Goal: Transaction & Acquisition: Obtain resource

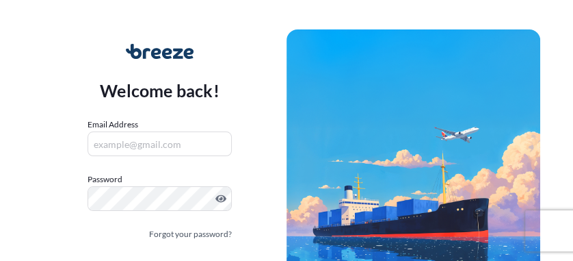
scroll to position [83, 0]
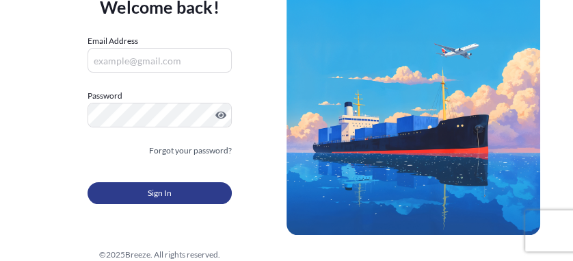
type input "[EMAIL_ADDRESS][DOMAIN_NAME]"
click at [149, 187] on span "Sign In" at bounding box center [160, 193] width 24 height 14
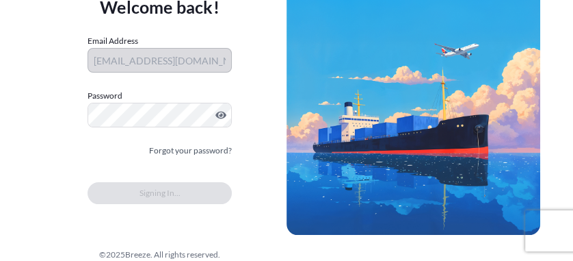
scroll to position [0, 0]
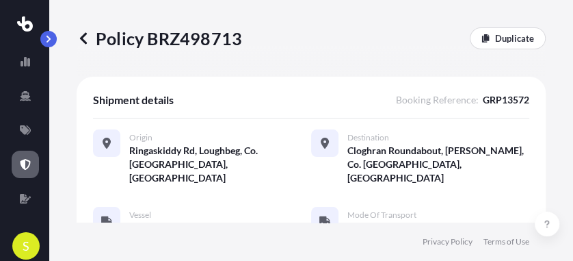
click at [83, 36] on icon at bounding box center [83, 38] width 7 height 12
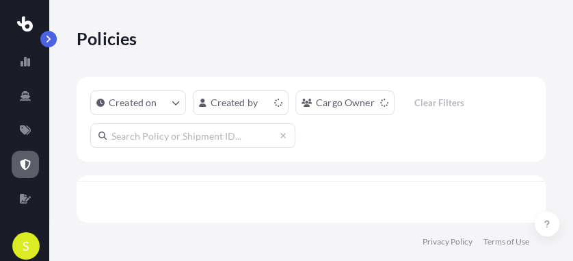
scroll to position [5, 8]
click at [24, 125] on icon at bounding box center [25, 130] width 11 height 10
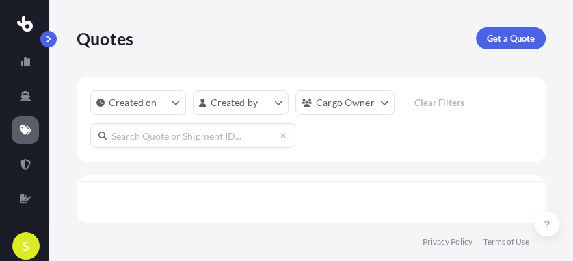
scroll to position [5, 8]
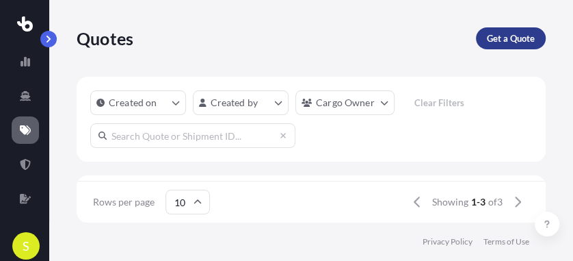
click at [523, 37] on p "Get a Quote" at bounding box center [511, 38] width 48 height 14
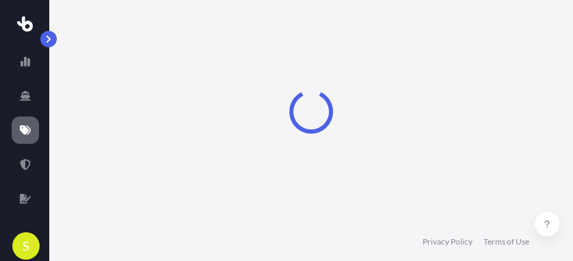
select select "Sea"
select select "1"
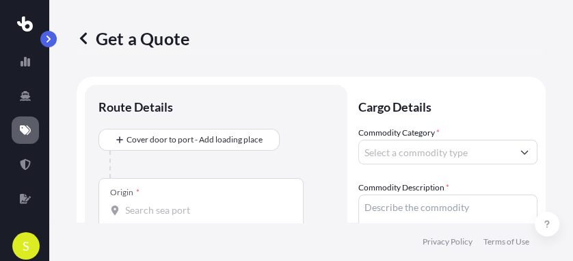
scroll to position [22, 0]
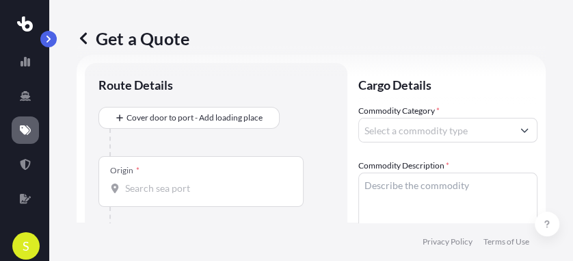
click at [397, 132] on input "Commodity Category *" at bounding box center [435, 130] width 153 height 25
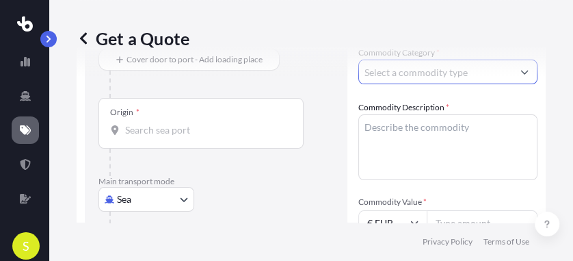
scroll to position [79, 0]
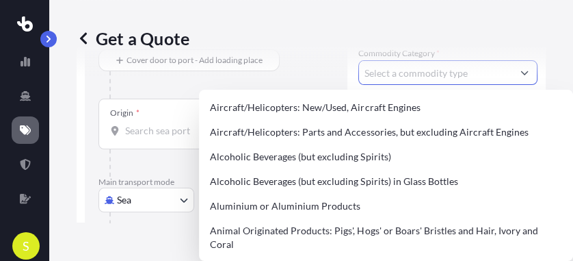
click at [521, 77] on button "Show suggestions" at bounding box center [525, 72] width 25 height 25
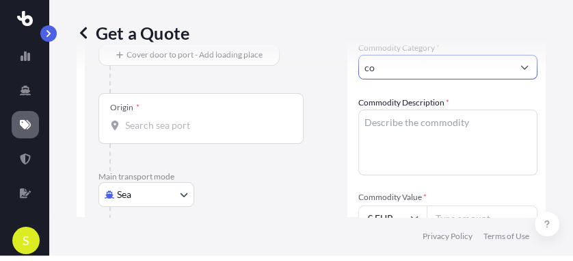
scroll to position [18, 0]
type input "c"
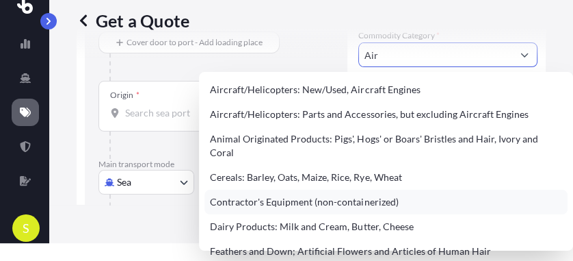
scroll to position [5, 0]
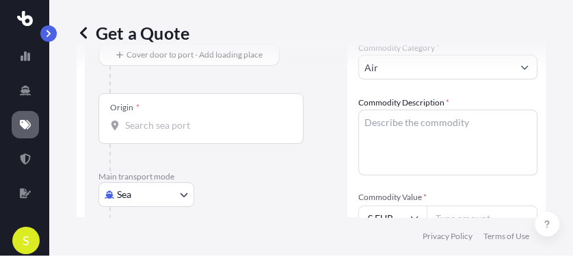
click at [518, 61] on div "Get a Quote" at bounding box center [311, 33] width 469 height 77
click at [517, 66] on div "Get a Quote" at bounding box center [311, 33] width 469 height 77
click at [385, 68] on div "Get a Quote" at bounding box center [311, 33] width 469 height 77
click at [517, 66] on div "Get a Quote" at bounding box center [311, 33] width 469 height 77
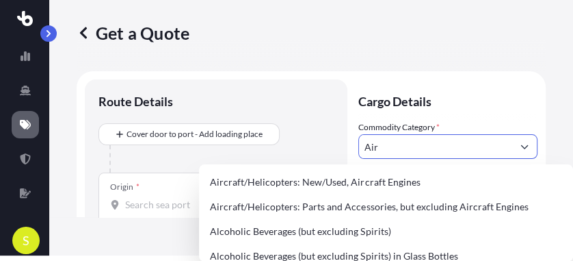
click at [399, 149] on input "Air" at bounding box center [435, 146] width 153 height 25
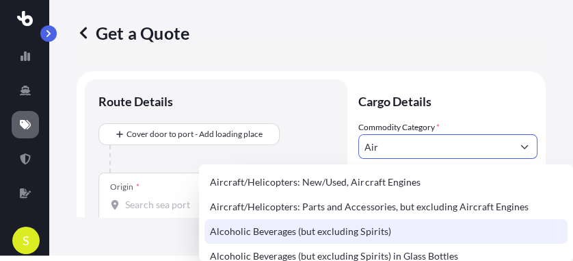
click at [357, 229] on div "Alcoholic Beverages (but excluding Spirits)" at bounding box center [386, 231] width 363 height 25
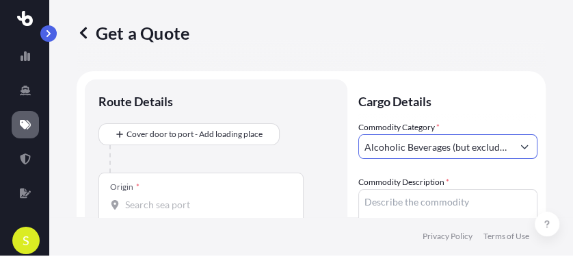
click at [521, 145] on icon "Show suggestions" at bounding box center [525, 146] width 8 height 8
click at [512, 148] on body "S Get a Quote Route Details Cover door to port - Add loading place Place of loa…" at bounding box center [286, 125] width 573 height 261
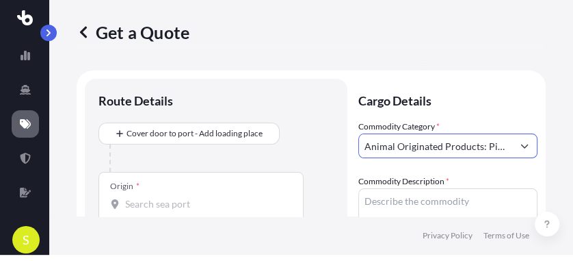
click at [518, 145] on body "140 options available. S Get a Quote Route Details Cover door to port - Add loa…" at bounding box center [286, 124] width 573 height 261
click at [518, 145] on body "140 options available. 140 options available. S Get a Quote Route Details Cover…" at bounding box center [286, 124] width 573 height 261
drag, startPoint x: 497, startPoint y: 144, endPoint x: 309, endPoint y: 151, distance: 187.6
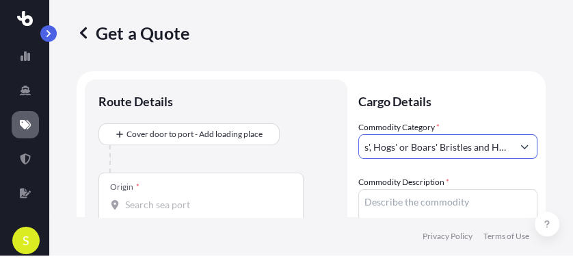
drag, startPoint x: 486, startPoint y: 144, endPoint x: 341, endPoint y: 144, distance: 145.1
type input "Hair, Ivory and Coral"
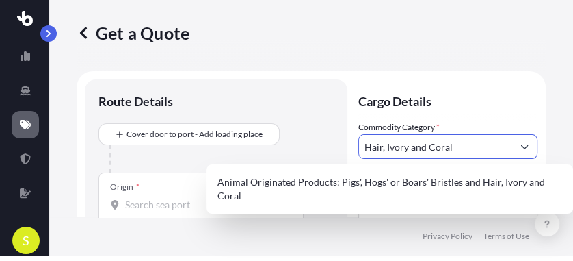
drag, startPoint x: 460, startPoint y: 146, endPoint x: 346, endPoint y: 151, distance: 114.4
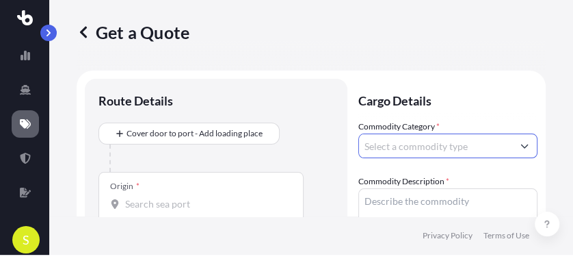
scroll to position [5, 0]
click at [523, 148] on body "S Get a Quote Route Details Cover door to port - Add loading place Place of loa…" at bounding box center [286, 124] width 573 height 261
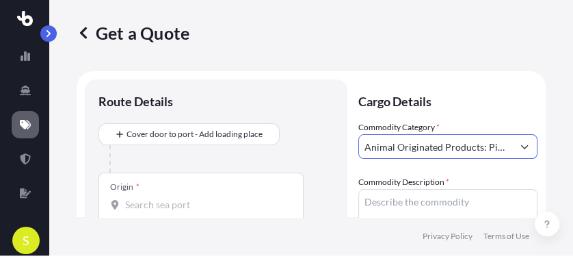
click at [513, 143] on button "Show suggestions" at bounding box center [525, 146] width 25 height 25
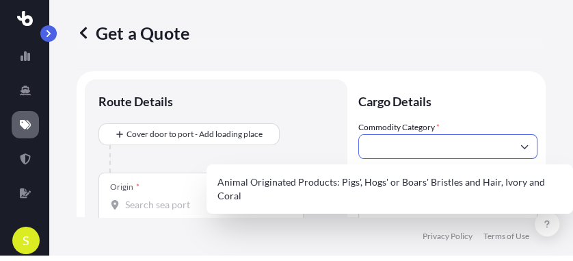
type input "Animal Originated Products: Pigs', Hogs' or Boars' Bristles and Hair"
drag, startPoint x: 504, startPoint y: 142, endPoint x: 277, endPoint y: 159, distance: 227.8
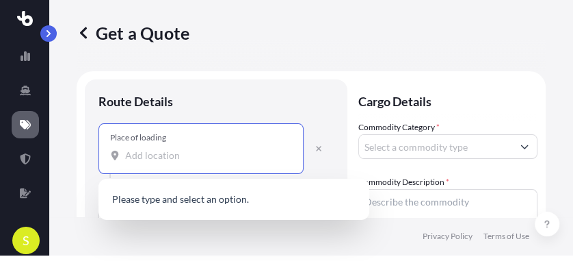
click at [127, 155] on input "Place of loading" at bounding box center [205, 155] width 161 height 14
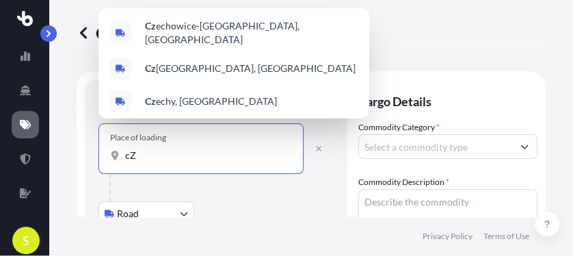
type input "c"
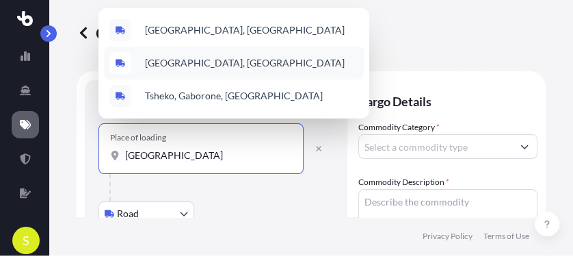
click at [172, 73] on div "[GEOGRAPHIC_DATA], [GEOGRAPHIC_DATA]" at bounding box center [234, 63] width 260 height 33
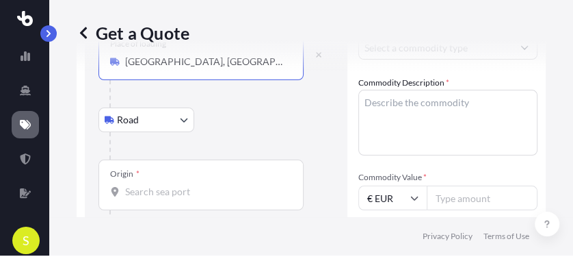
scroll to position [111, 0]
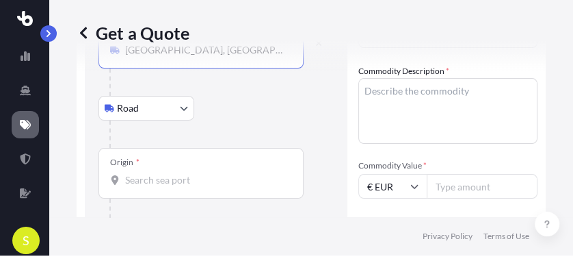
type input "[GEOGRAPHIC_DATA], [GEOGRAPHIC_DATA]"
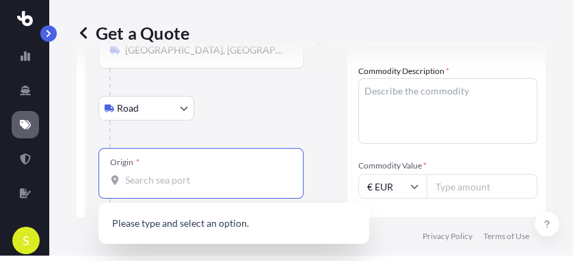
click at [129, 175] on input "Origin *" at bounding box center [205, 180] width 161 height 14
click at [132, 174] on input "c" at bounding box center [205, 180] width 161 height 14
click at [164, 182] on input "cORK IRELAND" at bounding box center [205, 180] width 161 height 14
click at [129, 179] on input "cORK IRELAND" at bounding box center [205, 180] width 161 height 14
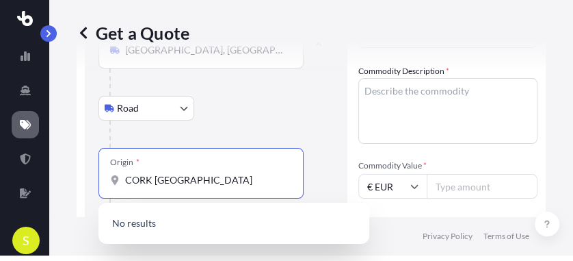
click at [203, 179] on input "CORK [GEOGRAPHIC_DATA]" at bounding box center [205, 180] width 161 height 14
drag, startPoint x: 204, startPoint y: 179, endPoint x: 151, endPoint y: 175, distance: 53.5
click at [151, 175] on input "CORK [GEOGRAPHIC_DATA]" at bounding box center [205, 180] width 161 height 14
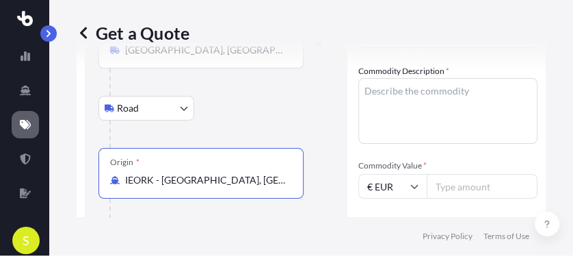
type input "IEORK - [GEOGRAPHIC_DATA], [GEOGRAPHIC_DATA]"
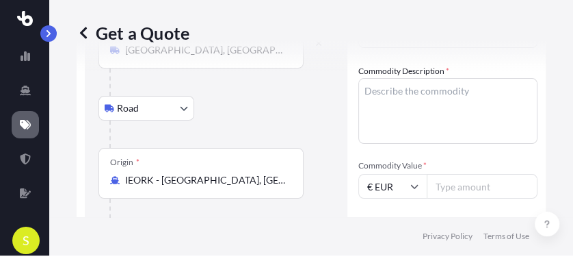
click at [448, 187] on input "Commodity Value *" at bounding box center [482, 186] width 111 height 25
type input "22000"
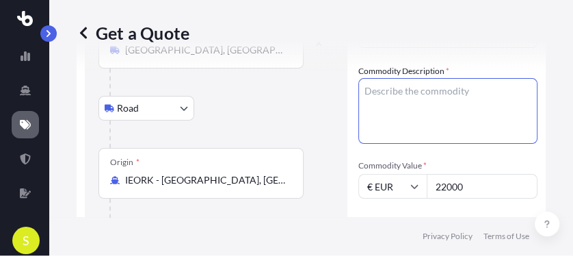
click at [367, 94] on textarea "Commodity Description *" at bounding box center [448, 111] width 179 height 66
type textarea "a"
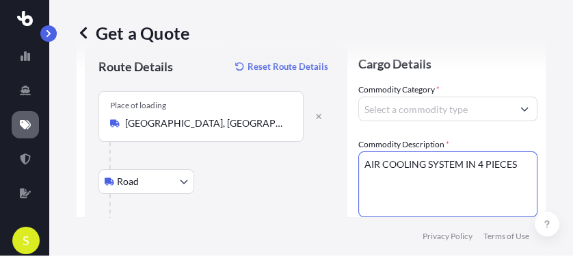
scroll to position [38, 0]
type textarea "AIR COOLING SYSTEM IN 4 PIECES"
click at [521, 108] on icon "Show suggestions" at bounding box center [525, 109] width 8 height 8
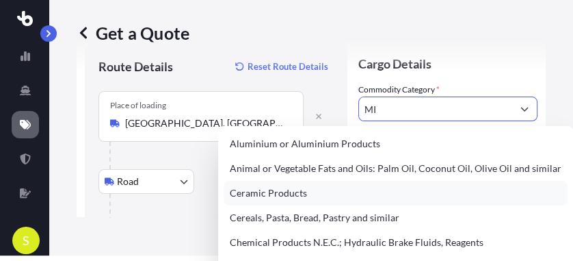
scroll to position [5, 0]
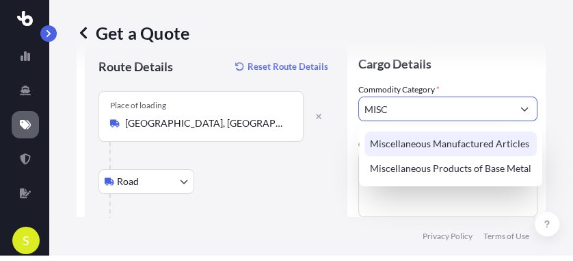
click at [463, 151] on div "Miscellaneous Manufactured Articles" at bounding box center [451, 143] width 172 height 25
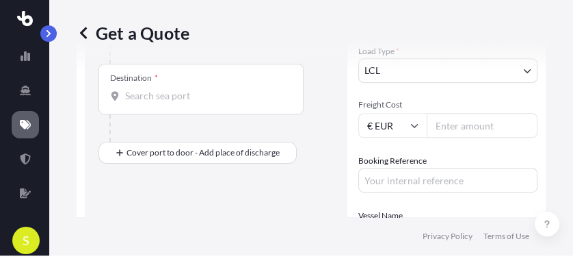
scroll to position [337, 0]
type input "Miscellaneous Manufactured Articles"
click at [443, 123] on input "Freight Cost" at bounding box center [482, 124] width 111 height 25
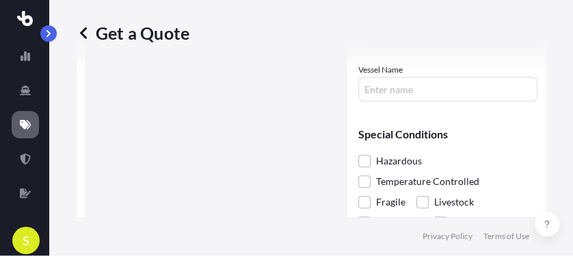
scroll to position [553, 0]
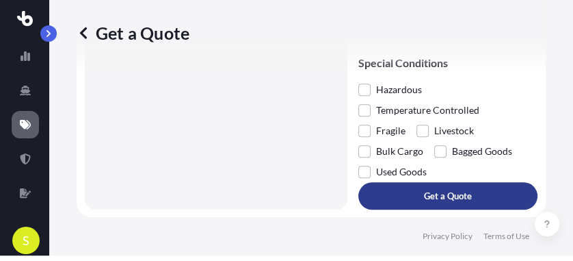
type input "1650"
click at [450, 192] on p "Get a Quote" at bounding box center [448, 196] width 48 height 14
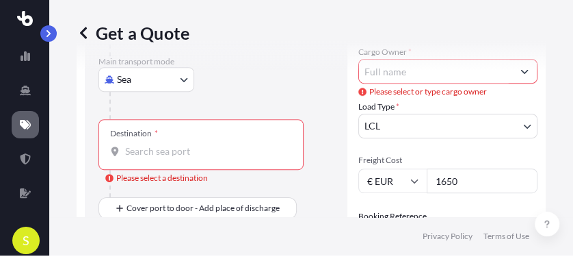
scroll to position [284, 0]
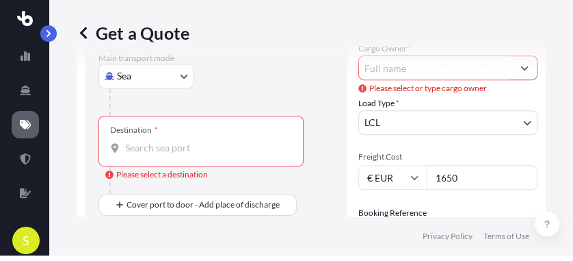
click at [122, 146] on div at bounding box center [201, 148] width 182 height 14
click at [125, 146] on input "Destination * Please select a destination" at bounding box center [205, 148] width 161 height 14
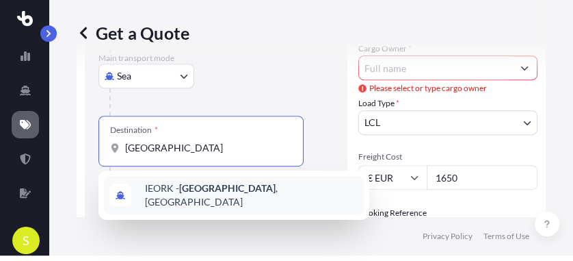
click at [166, 189] on span "IEORK - [GEOGRAPHIC_DATA] , [GEOGRAPHIC_DATA]" at bounding box center [252, 194] width 214 height 27
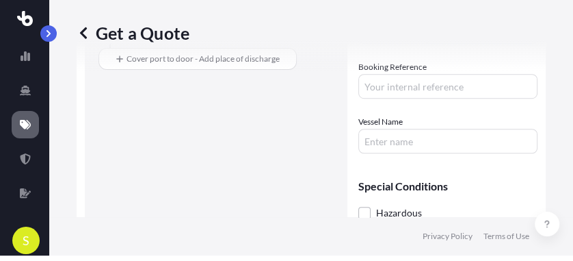
scroll to position [553, 0]
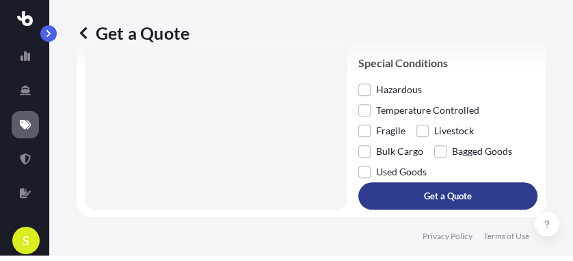
type input "IEORK - [GEOGRAPHIC_DATA], [GEOGRAPHIC_DATA]"
click at [454, 195] on p "Get a Quote" at bounding box center [448, 196] width 48 height 14
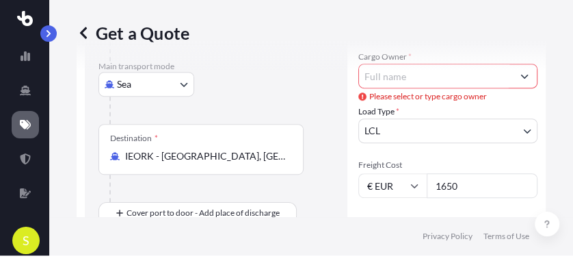
scroll to position [274, 0]
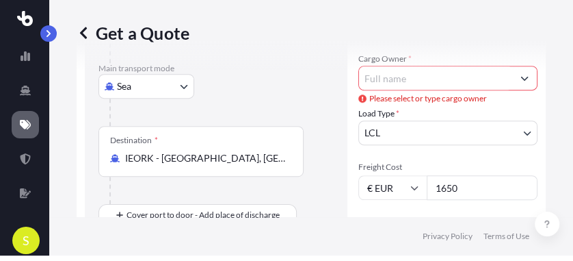
click at [372, 76] on input "Cargo Owner *" at bounding box center [435, 78] width 153 height 25
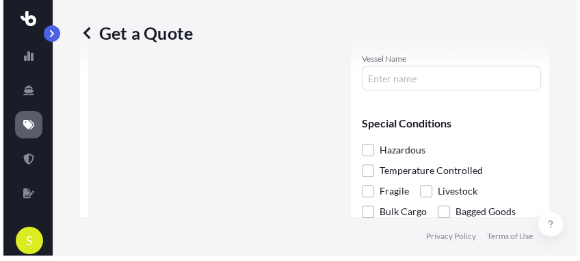
scroll to position [553, 0]
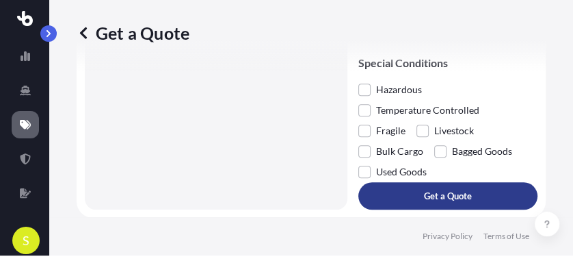
type input "FREIGHT FORCE"
click at [395, 198] on button "Get a Quote" at bounding box center [448, 195] width 179 height 27
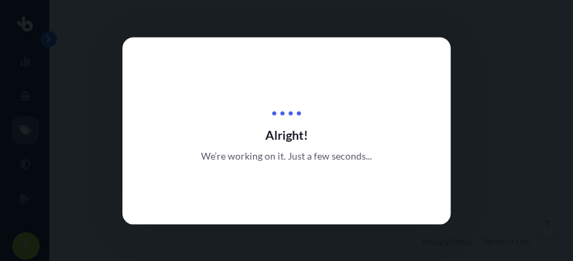
scroll to position [721, 0]
select select "Road"
select select "Sea"
select select "1"
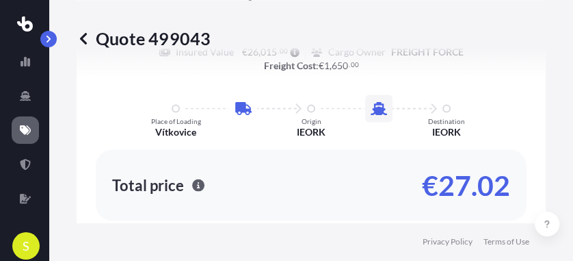
scroll to position [1188, 0]
